Goal: Information Seeking & Learning: Learn about a topic

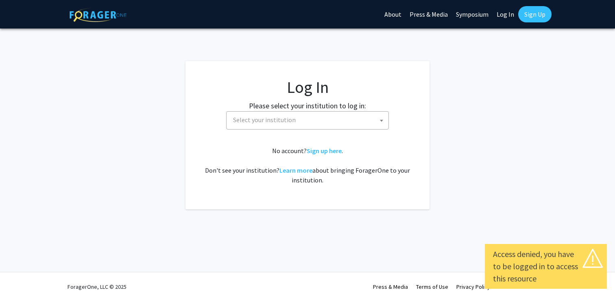
click at [513, 13] on link "Log In" at bounding box center [506, 14] width 26 height 28
select select "34"
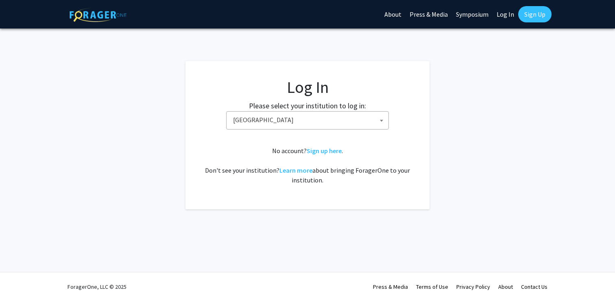
click at [340, 124] on span "[GEOGRAPHIC_DATA]" at bounding box center [309, 119] width 159 height 17
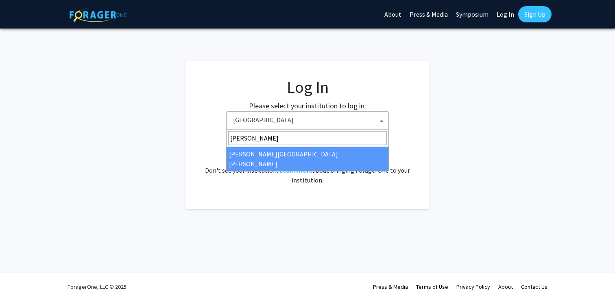
type input "[PERSON_NAME]"
select select "1"
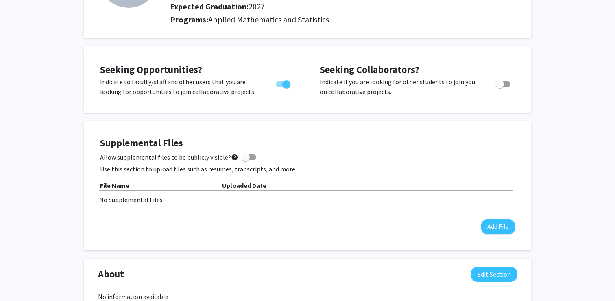
scroll to position [107, 0]
drag, startPoint x: 231, startPoint y: 155, endPoint x: 251, endPoint y: 153, distance: 19.6
click at [251, 153] on label "Allow supplemental files to be publicly visible? help" at bounding box center [178, 157] width 156 height 10
click at [246, 159] on input "Allow supplemental files to be publicly visible? help" at bounding box center [245, 159] width 0 height 0
checkbox input "true"
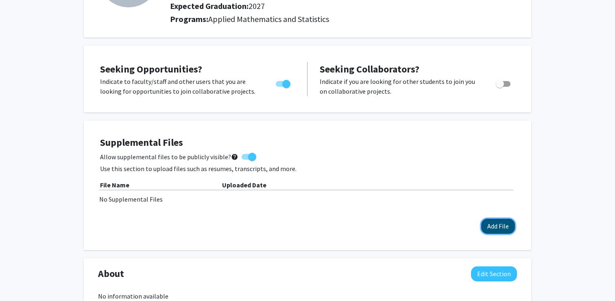
click at [496, 224] on button "Add File" at bounding box center [498, 225] width 34 height 15
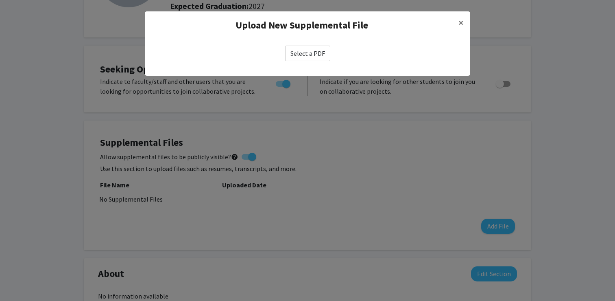
click at [316, 57] on label "Select a PDF" at bounding box center [307, 53] width 45 height 15
click at [0, 0] on input "Select a PDF" at bounding box center [0, 0] width 0 height 0
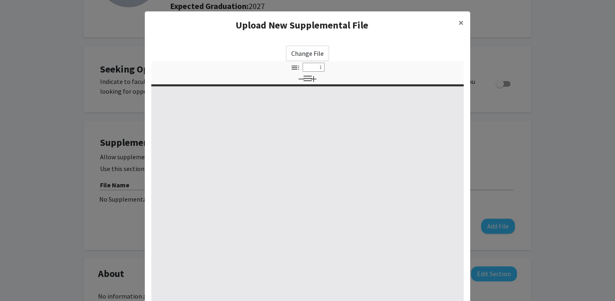
select select "custom"
type input "0"
select select "custom"
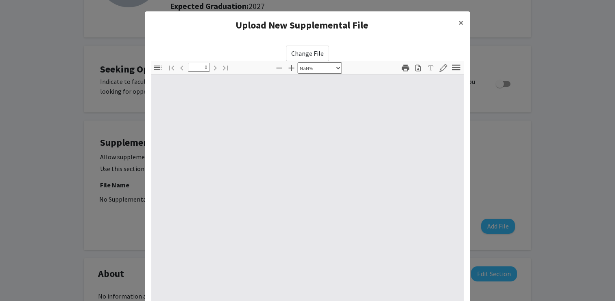
type input "1"
select select "auto"
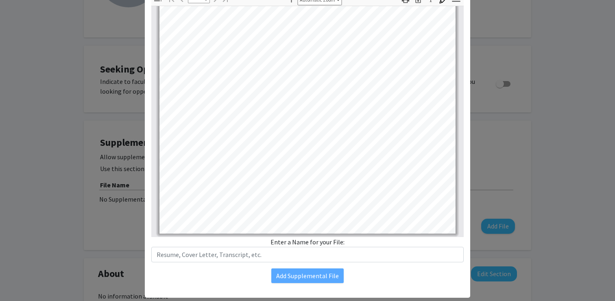
scroll to position [85, 0]
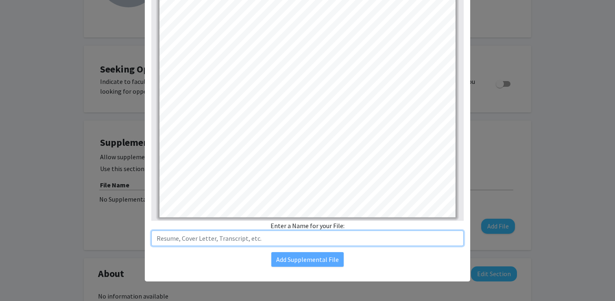
click at [385, 245] on input "text" at bounding box center [307, 237] width 312 height 15
type input "R"
type input "jmaResume"
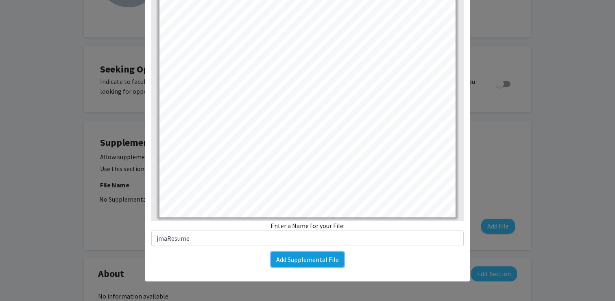
click at [328, 262] on button "Add Supplemental File" at bounding box center [307, 259] width 72 height 15
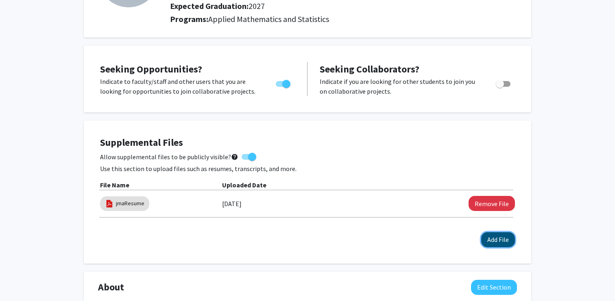
click at [504, 241] on button "Add File" at bounding box center [498, 239] width 34 height 15
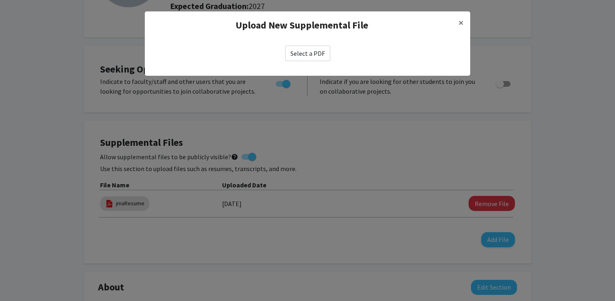
click at [295, 53] on label "Select a PDF" at bounding box center [307, 53] width 45 height 15
click at [0, 0] on input "Select a PDF" at bounding box center [0, 0] width 0 height 0
click at [318, 52] on label "Select a PDF" at bounding box center [307, 53] width 45 height 15
click at [0, 0] on input "Select a PDF" at bounding box center [0, 0] width 0 height 0
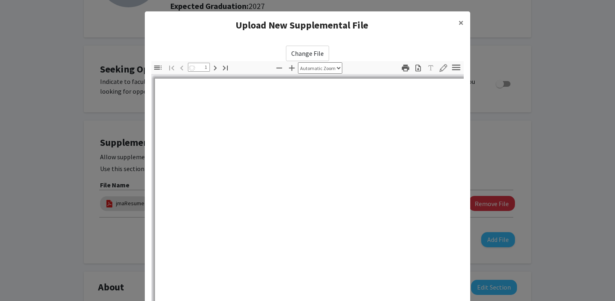
select select "auto"
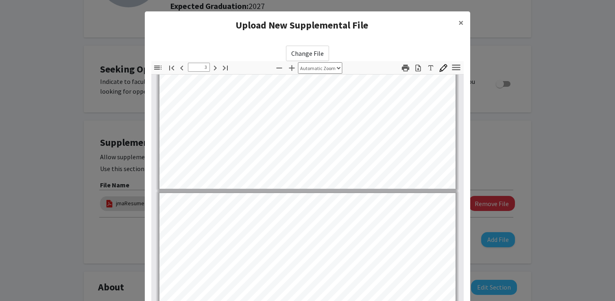
type input "4"
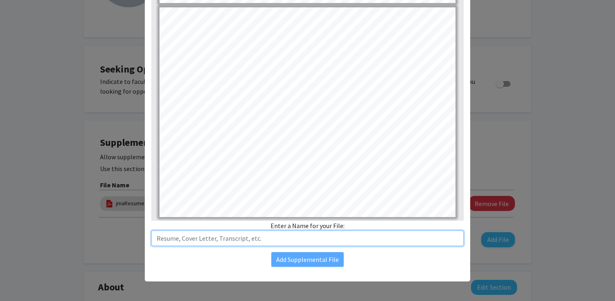
click at [243, 240] on input "text" at bounding box center [307, 237] width 312 height 15
type input "jmaTranscript"
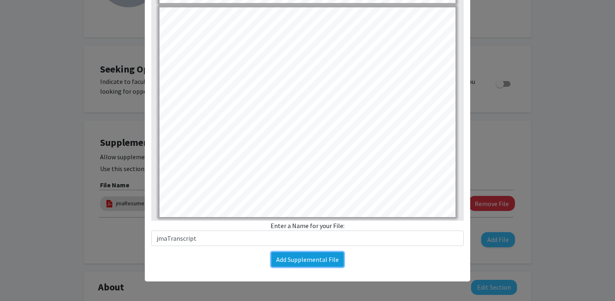
click at [290, 260] on button "Add Supplemental File" at bounding box center [307, 259] width 72 height 15
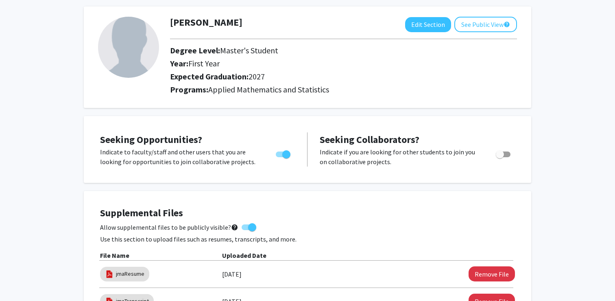
scroll to position [0, 0]
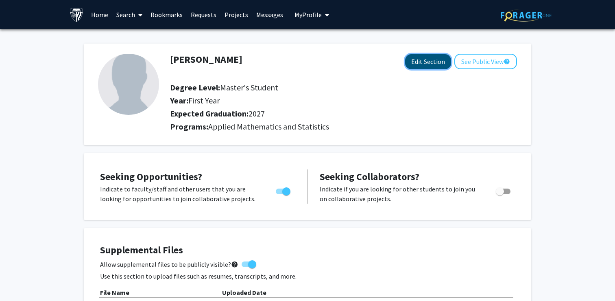
click at [433, 58] on button "Edit Section" at bounding box center [428, 61] width 46 height 15
select select "first_year"
select select "2027"
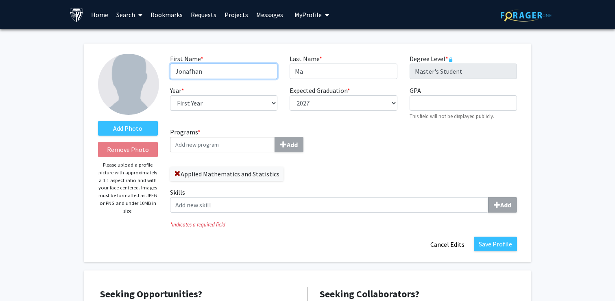
click at [192, 70] on input "Jonafhan" at bounding box center [223, 70] width 107 height 15
type input "Jonathan"
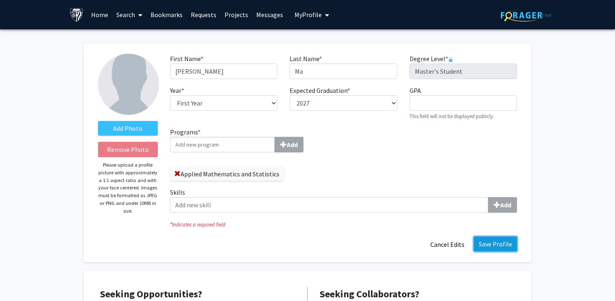
click at [484, 244] on button "Save Profile" at bounding box center [495, 243] width 43 height 15
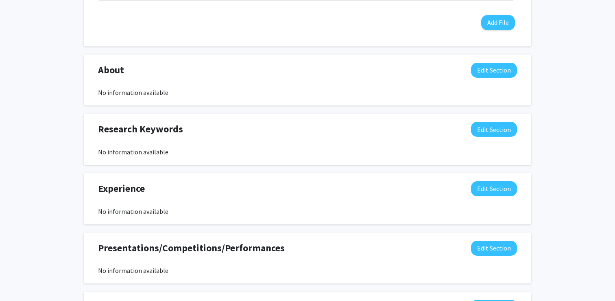
scroll to position [352, 0]
click at [491, 70] on button "Edit Section" at bounding box center [494, 69] width 46 height 15
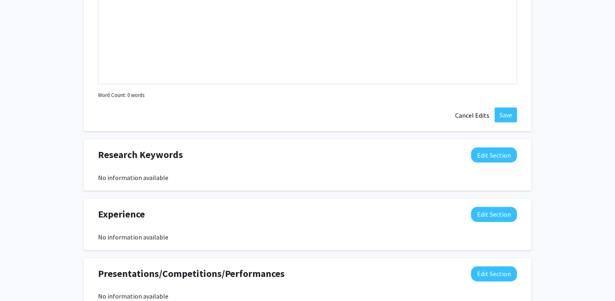
scroll to position [507, 0]
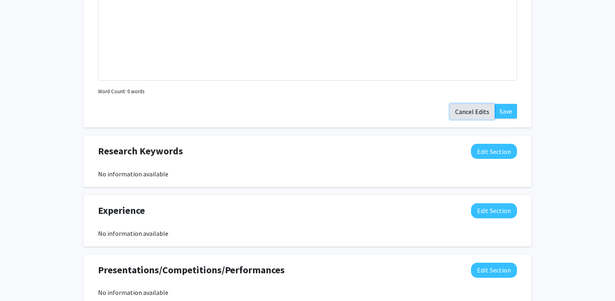
click at [480, 113] on button "Cancel Edits" at bounding box center [472, 111] width 45 height 15
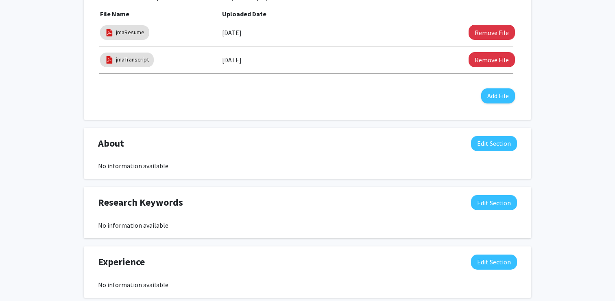
scroll to position [276, 0]
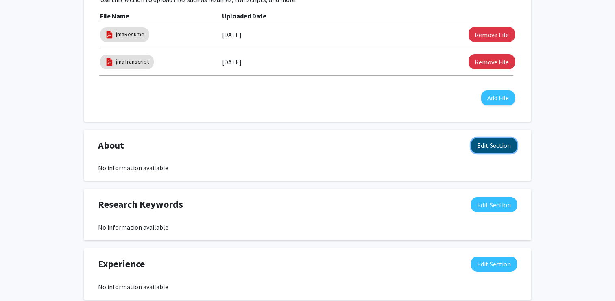
click at [504, 150] on button "Edit Section" at bounding box center [494, 145] width 46 height 15
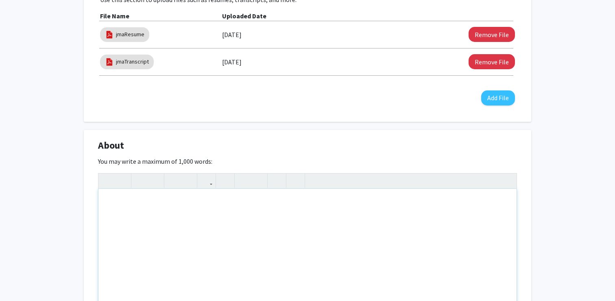
click at [324, 219] on div "Note to users with screen readers: Please deactivate our accessibility plugin f…" at bounding box center [307, 250] width 418 height 122
paste div "Note to users with screen readers: Please deactivate our accessibility plugin f…"
type textarea "<p>As a Finance graduate with a deep appreciation for mathematics, I’m passiona…"
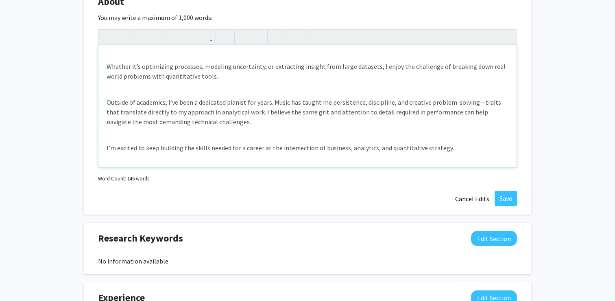
scroll to position [421, 0]
click at [504, 199] on button "Save" at bounding box center [506, 197] width 22 height 15
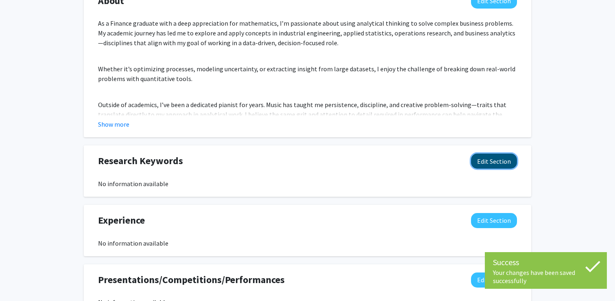
click at [492, 163] on button "Edit Section" at bounding box center [494, 160] width 46 height 15
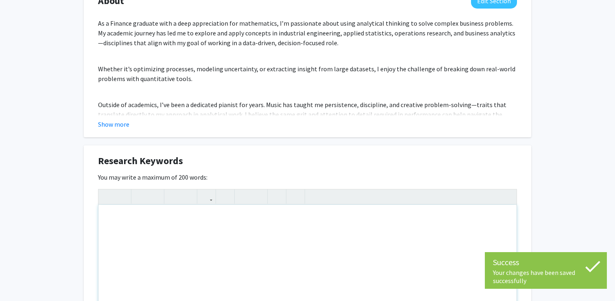
click at [329, 235] on div "Note to users with screen readers: Please deactivate our accessibility plugin f…" at bounding box center [307, 266] width 418 height 122
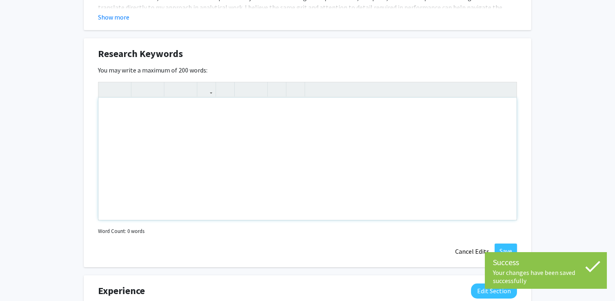
scroll to position [545, 0]
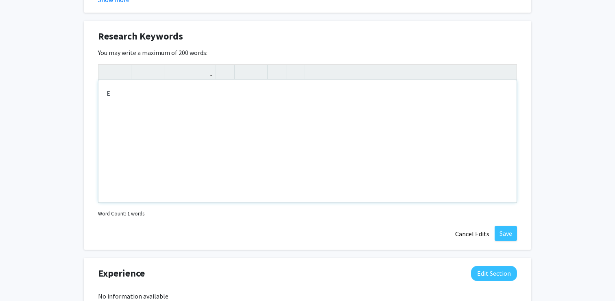
type textarea "E"
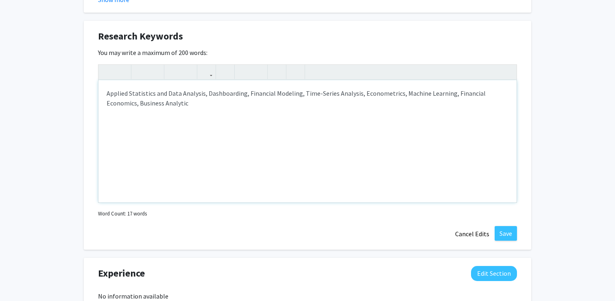
type textarea "Applied Statistics and Data Analysis, Dashboarding, Financial Modeling, Time-Se…"
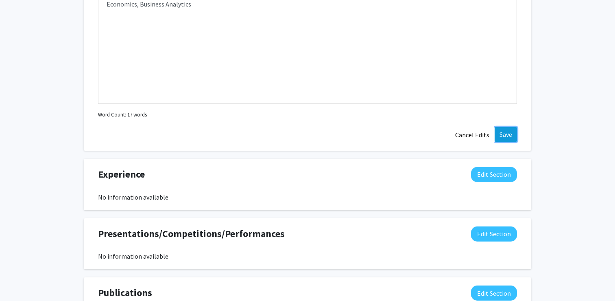
click at [508, 133] on button "Save" at bounding box center [506, 134] width 22 height 15
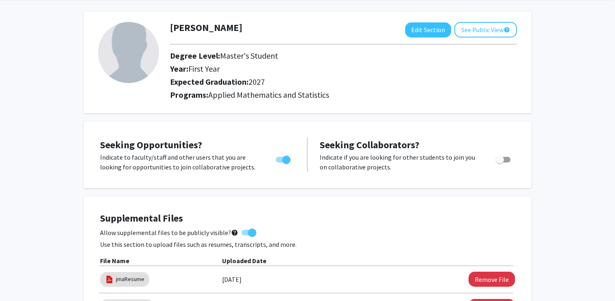
scroll to position [0, 0]
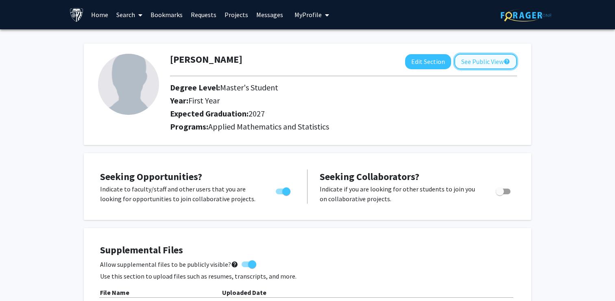
click at [478, 61] on button "See Public View help" at bounding box center [485, 61] width 63 height 15
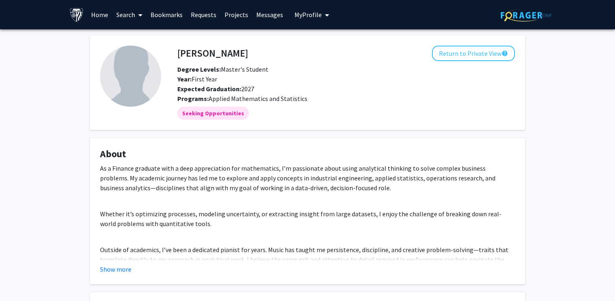
click at [206, 17] on link "Requests" at bounding box center [204, 14] width 34 height 28
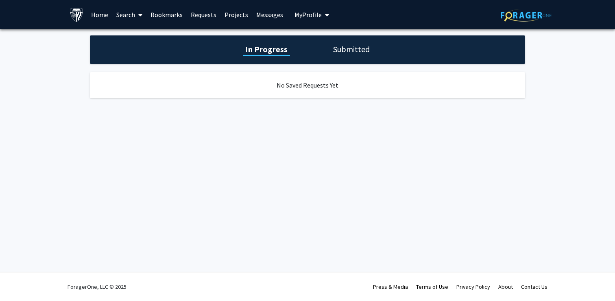
click at [365, 46] on h1 "Submitted" at bounding box center [351, 49] width 41 height 11
click at [136, 11] on span at bounding box center [138, 15] width 7 height 28
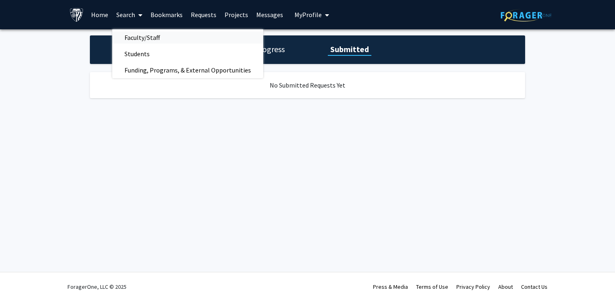
click at [140, 36] on span "Faculty/Staff" at bounding box center [142, 37] width 60 height 16
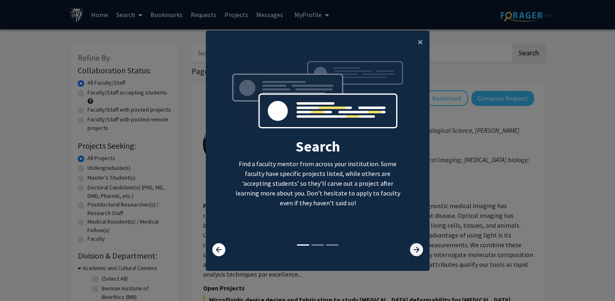
click at [415, 251] on icon at bounding box center [416, 249] width 13 height 13
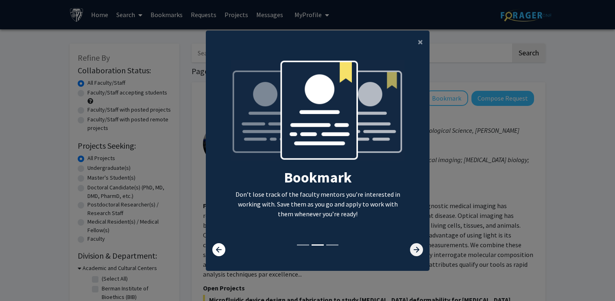
click at [415, 251] on icon at bounding box center [416, 249] width 13 height 13
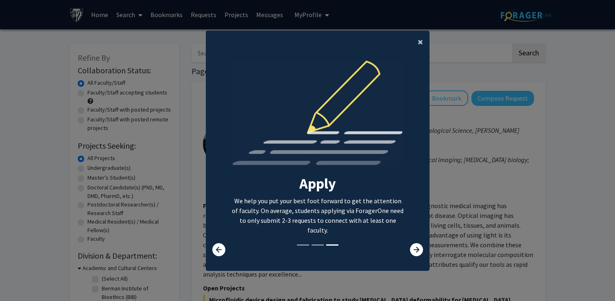
click at [420, 43] on span "×" at bounding box center [420, 41] width 5 height 13
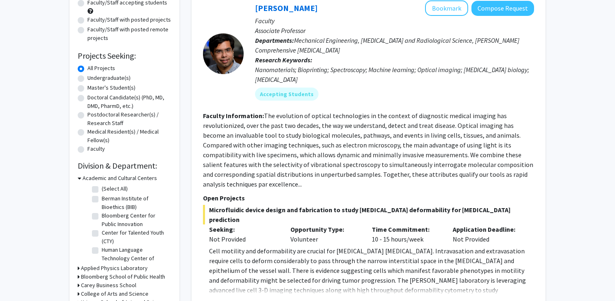
scroll to position [94, 0]
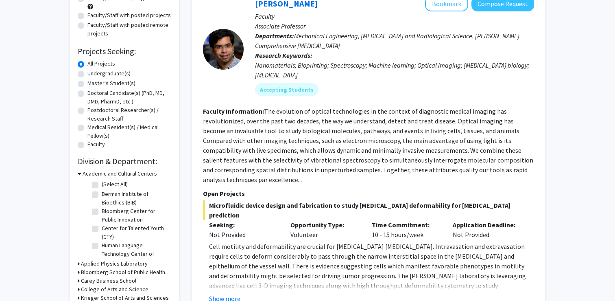
click at [102, 212] on label "Bloomberg Center for Public Innovation" at bounding box center [136, 215] width 68 height 17
click at [102, 212] on input "Bloomberg Center for Public Innovation" at bounding box center [104, 209] width 5 height 5
checkbox input "true"
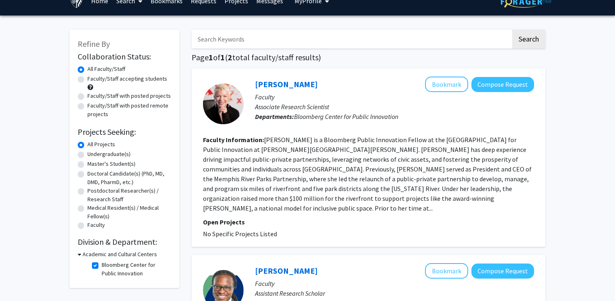
scroll to position [11, 0]
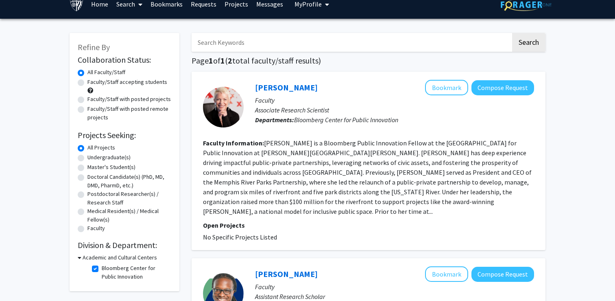
click at [102, 266] on label "Bloomberg Center for Public Innovation" at bounding box center [136, 272] width 68 height 17
click at [102, 266] on input "Bloomberg Center for Public Innovation" at bounding box center [104, 266] width 5 height 5
checkbox input "false"
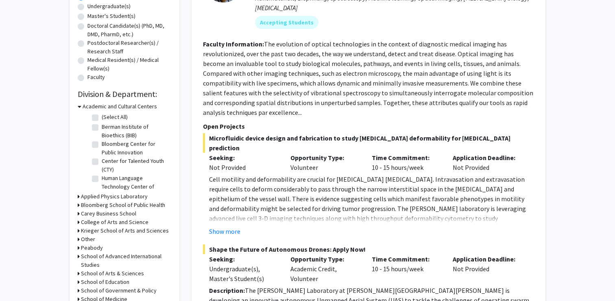
scroll to position [162, 0]
click at [76, 204] on div "Refine By Collaboration Status: Collaboration Status All Faculty/Staff Collabor…" at bounding box center [125, 109] width 110 height 455
click at [78, 204] on icon at bounding box center [79, 204] width 2 height 9
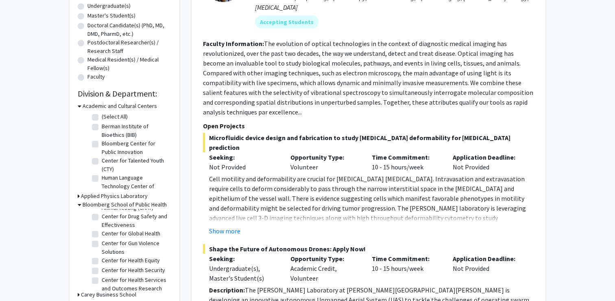
scroll to position [87, 0]
click at [79, 204] on icon at bounding box center [80, 204] width 4 height 9
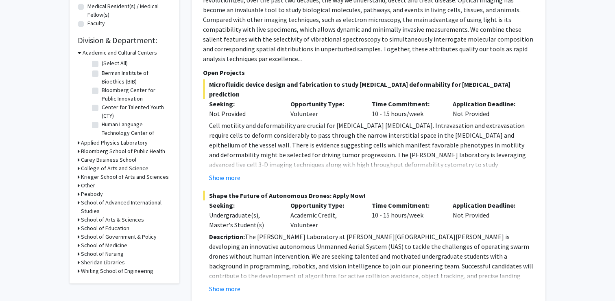
scroll to position [226, 0]
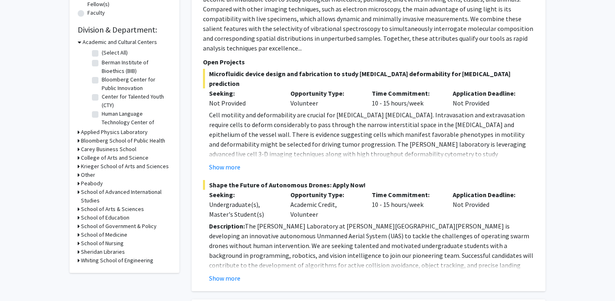
click at [80, 258] on div "Whiting School of Engineering" at bounding box center [125, 260] width 94 height 9
click at [77, 261] on div "Refine By Collaboration Status: Collaboration Status All Faculty/Staff Collabor…" at bounding box center [125, 45] width 110 height 455
click at [77, 260] on div "Refine By Collaboration Status: Collaboration Status All Faculty/Staff Collabor…" at bounding box center [125, 45] width 110 height 455
click at [79, 260] on icon at bounding box center [79, 260] width 2 height 9
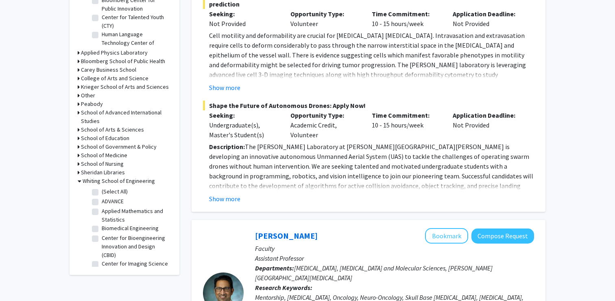
scroll to position [310, 0]
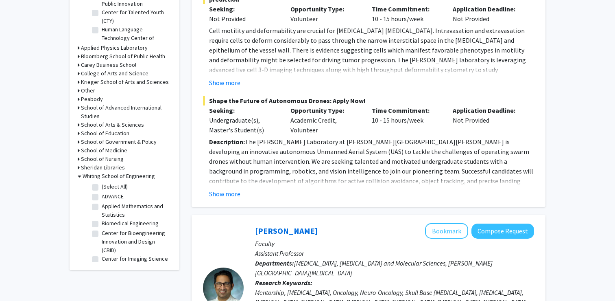
click at [102, 203] on label "Applied Mathematics and Statistics" at bounding box center [136, 210] width 68 height 17
click at [102, 203] on input "Applied Mathematics and Statistics" at bounding box center [104, 204] width 5 height 5
checkbox input "true"
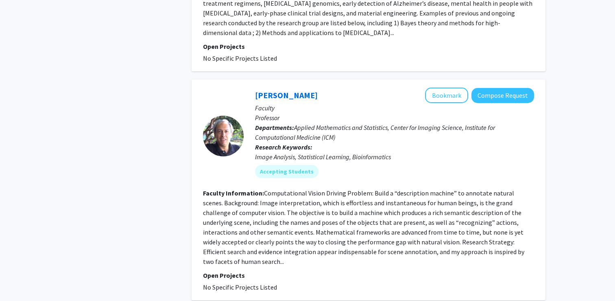
scroll to position [2003, 0]
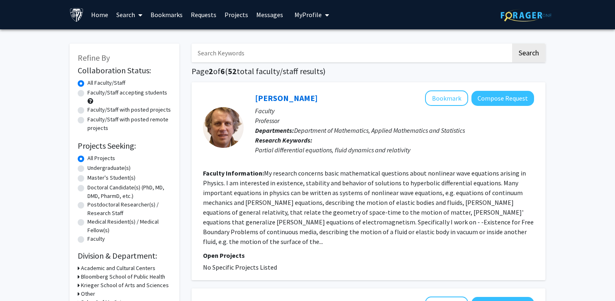
click at [120, 179] on label "Master's Student(s)" at bounding box center [111, 177] width 48 height 9
click at [93, 179] on input "Master's Student(s)" at bounding box center [89, 175] width 5 height 5
radio input "true"
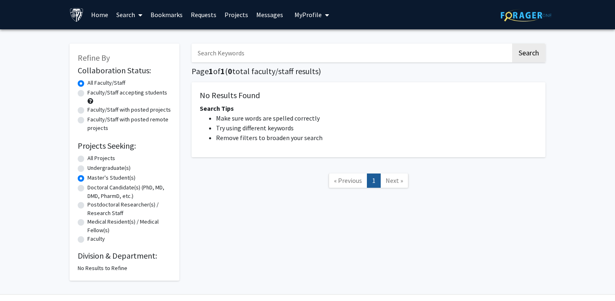
click at [116, 161] on div "All Projects" at bounding box center [125, 159] width 94 height 10
click at [101, 156] on label "All Projects" at bounding box center [101, 158] width 28 height 9
click at [93, 156] on input "All Projects" at bounding box center [89, 156] width 5 height 5
radio input "true"
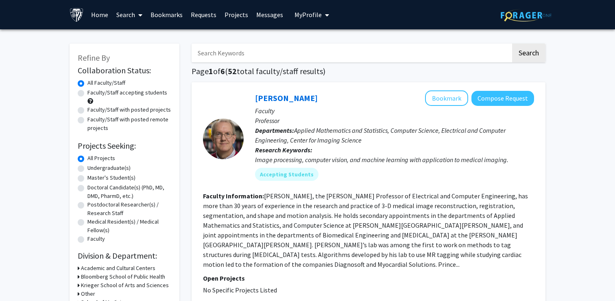
click at [87, 109] on label "Faculty/Staff with posted projects" at bounding box center [128, 109] width 83 height 9
click at [87, 109] on input "Faculty/Staff with posted projects" at bounding box center [89, 107] width 5 height 5
radio input "true"
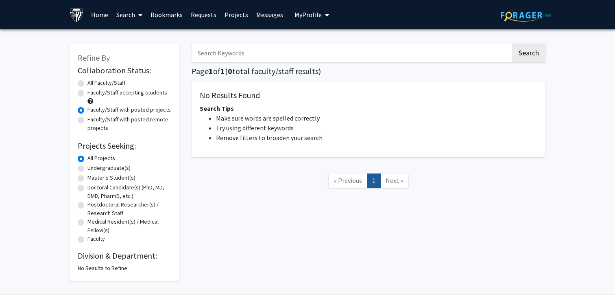
click at [88, 122] on label "Faculty/Staff with posted remote projects" at bounding box center [129, 123] width 84 height 17
click at [88, 120] on input "Faculty/Staff with posted remote projects" at bounding box center [89, 117] width 5 height 5
radio input "true"
click at [91, 95] on label "Faculty/Staff accepting students" at bounding box center [127, 92] width 80 height 9
click at [91, 94] on input "Faculty/Staff accepting students" at bounding box center [89, 90] width 5 height 5
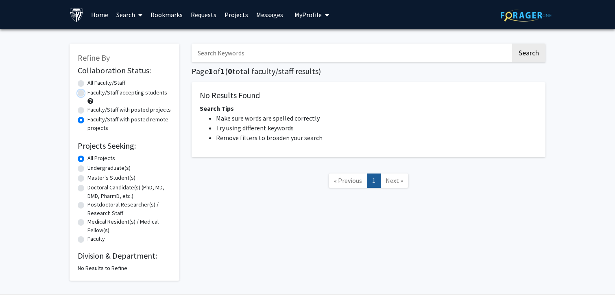
radio input "true"
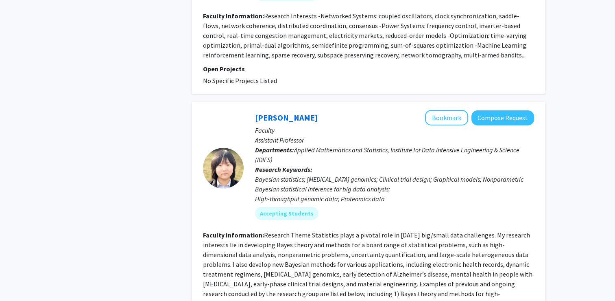
scroll to position [1730, 0]
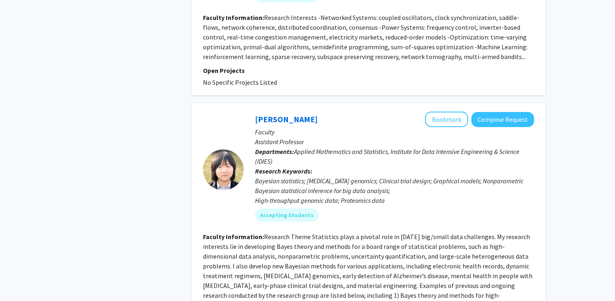
click at [481, 233] on fg-read-more "Research Theme Statistics plays a pivotal role in today’s big/small data challe…" at bounding box center [368, 270] width 330 height 76
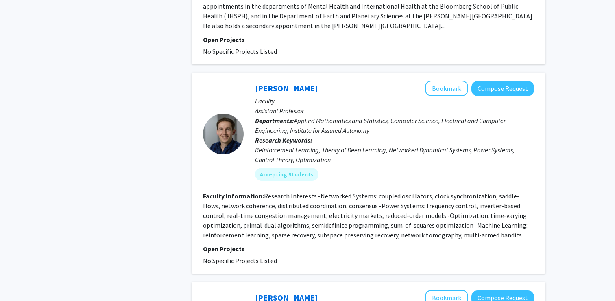
scroll to position [1550, 0]
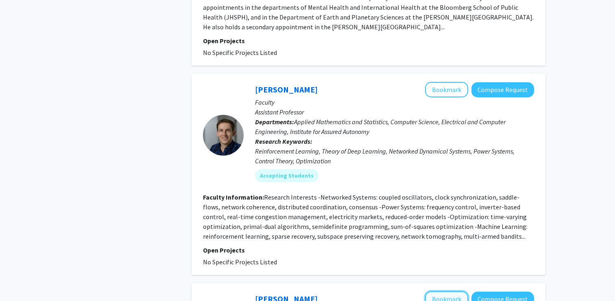
click at [458, 291] on button "Bookmark" at bounding box center [446, 298] width 43 height 15
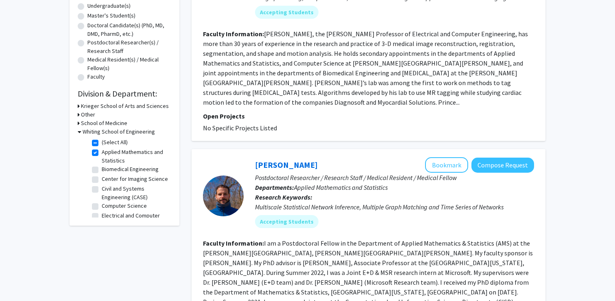
scroll to position [161, 0]
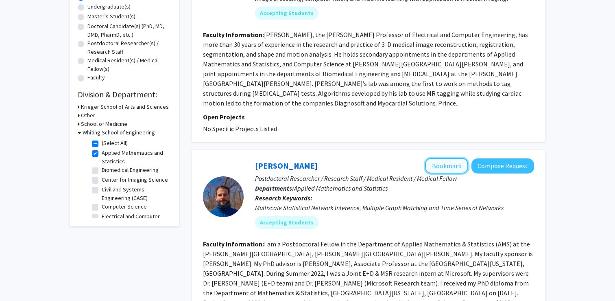
click at [441, 166] on button "Bookmark" at bounding box center [446, 165] width 43 height 15
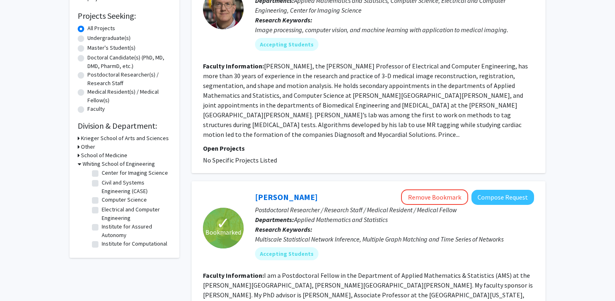
scroll to position [40, 0]
click at [102, 199] on label "Computer Science" at bounding box center [124, 197] width 45 height 9
click at [102, 199] on input "Computer Science" at bounding box center [104, 195] width 5 height 5
checkbox input "true"
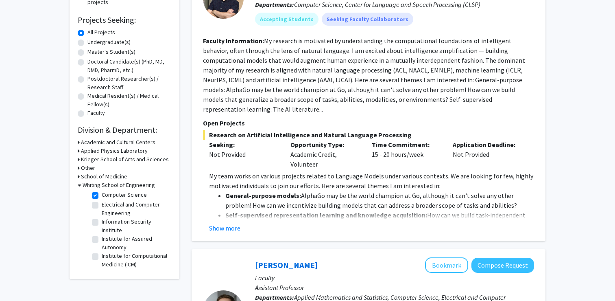
scroll to position [127, 0]
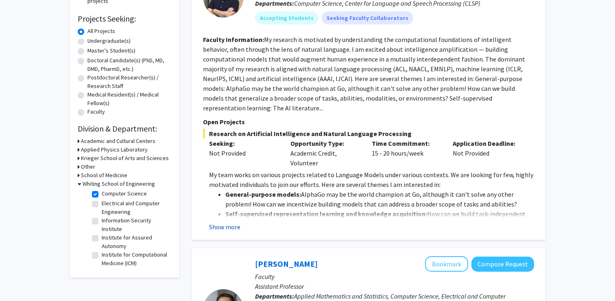
click at [220, 222] on button "Show more" at bounding box center [224, 227] width 31 height 10
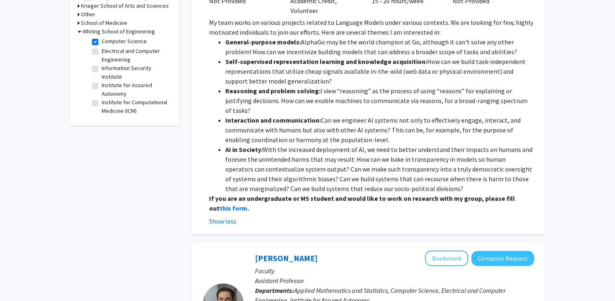
scroll to position [279, 0]
click at [247, 203] on strong "this form" at bounding box center [234, 207] width 28 height 8
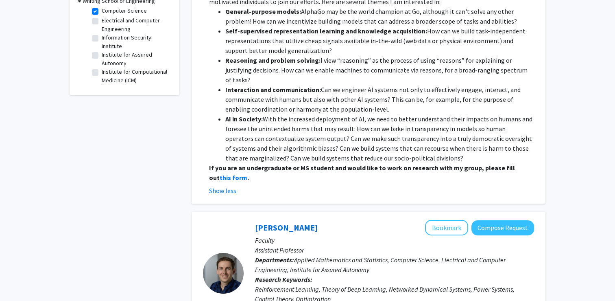
scroll to position [313, 0]
